Goal: Navigation & Orientation: Find specific page/section

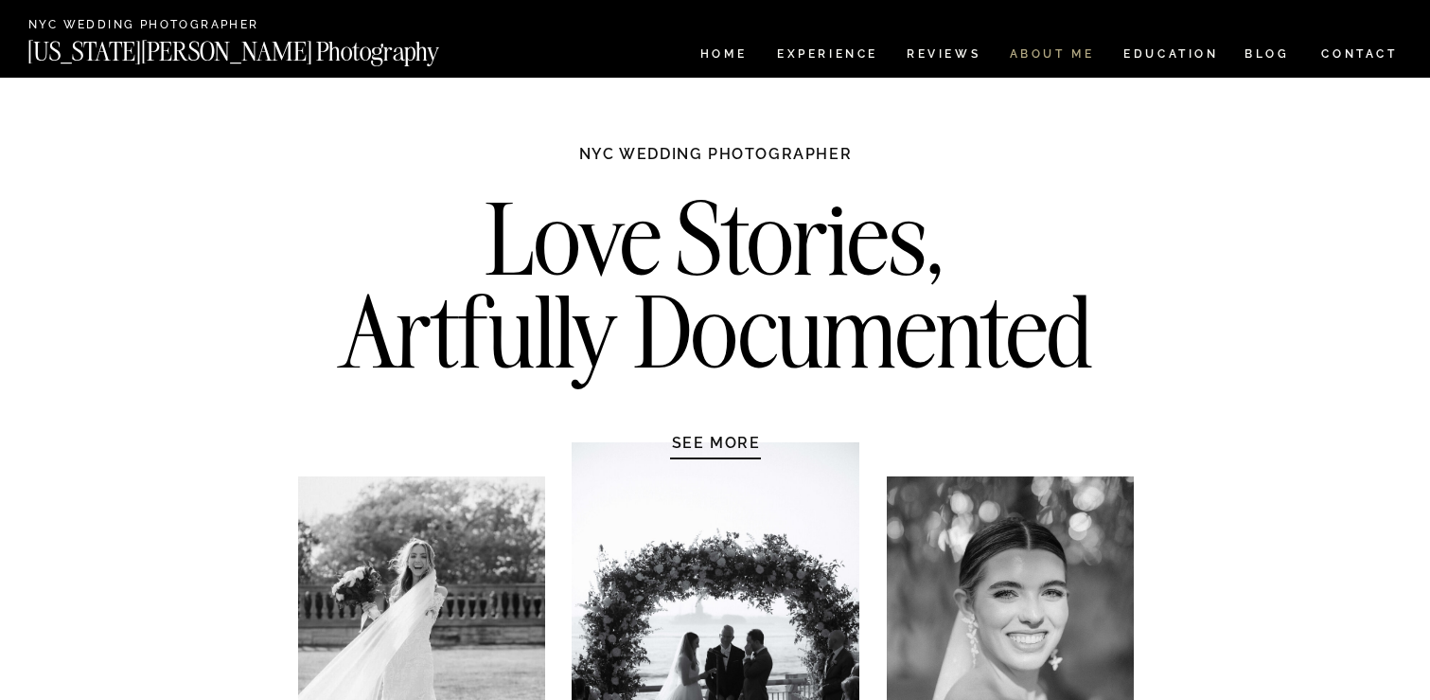
click at [1043, 61] on nav "ABOUT ME" at bounding box center [1052, 56] width 86 height 16
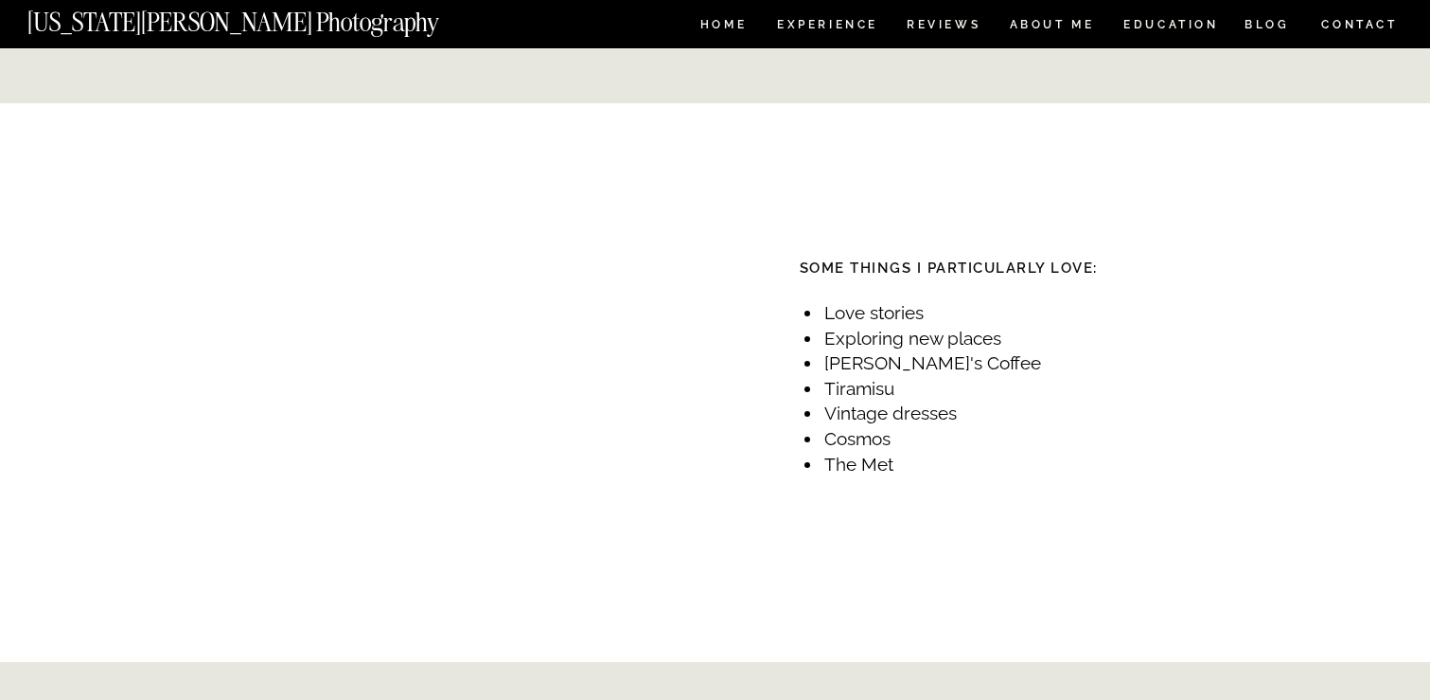
scroll to position [2134, 0]
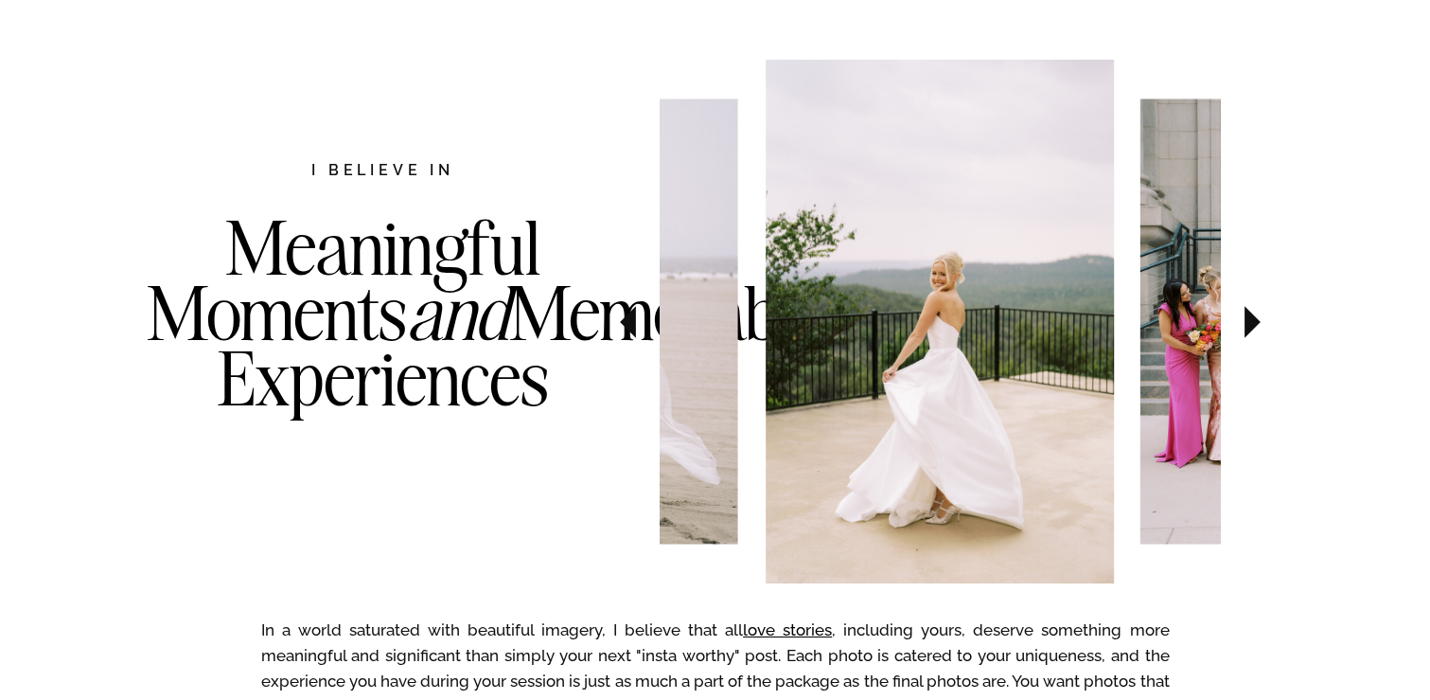
scroll to position [950, 0]
